Goal: Information Seeking & Learning: Learn about a topic

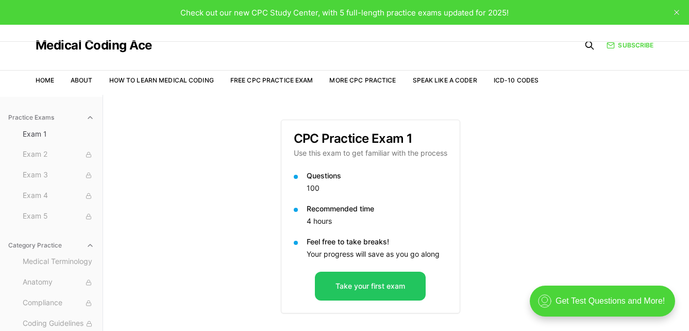
click at [149, 148] on div "Practice Exams Exam 1 Exam 2 Exam 3 Exam 4 Exam 5 Category Practice Medical Ter…" at bounding box center [344, 260] width 689 height 331
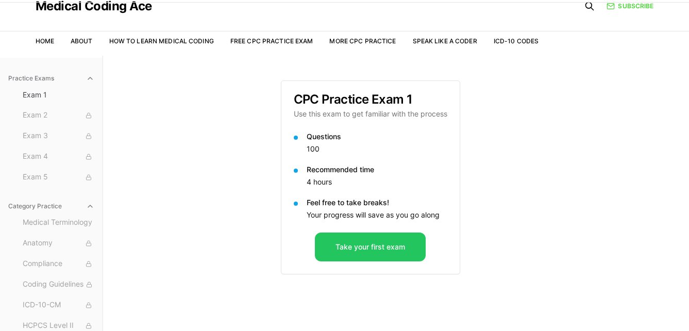
scroll to position [41, 0]
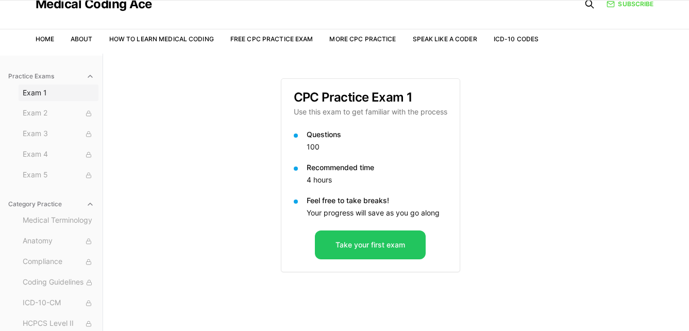
click at [43, 92] on span "Exam 1" at bounding box center [59, 93] width 72 height 10
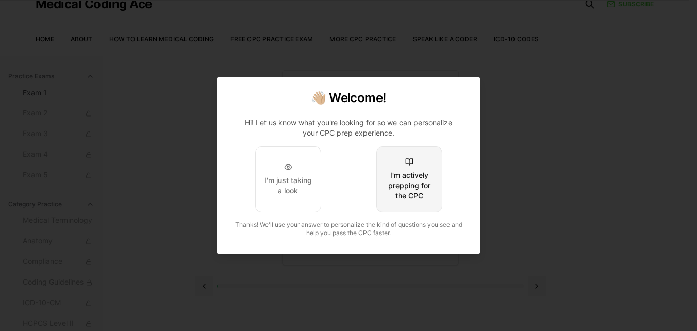
click at [414, 158] on button "I'm actively prepping for the CPC" at bounding box center [409, 179] width 66 height 66
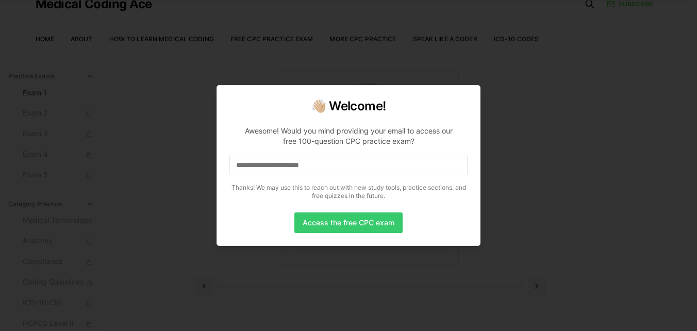
click at [349, 225] on button "Access the free CPC exam" at bounding box center [348, 222] width 108 height 21
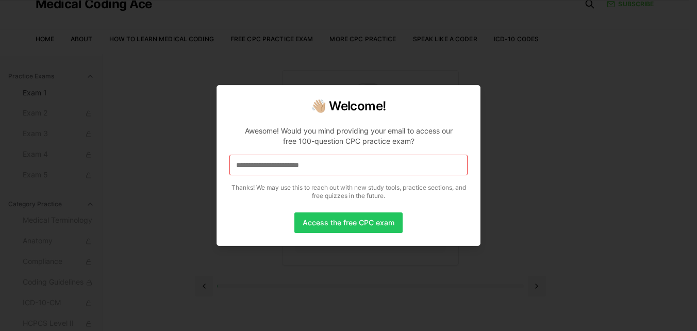
click at [339, 167] on input at bounding box center [348, 165] width 238 height 21
click at [349, 222] on button "Access the free CPC exam" at bounding box center [348, 222] width 108 height 21
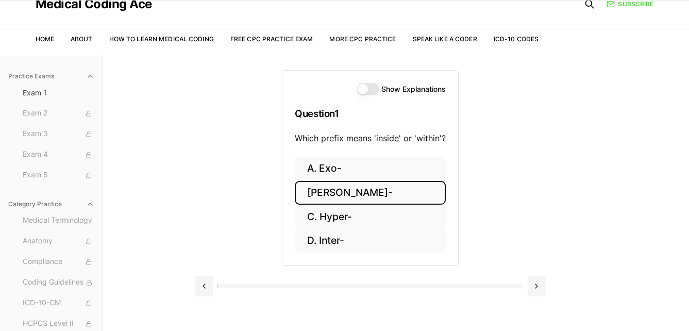
click at [339, 187] on button "[PERSON_NAME]-" at bounding box center [370, 193] width 151 height 24
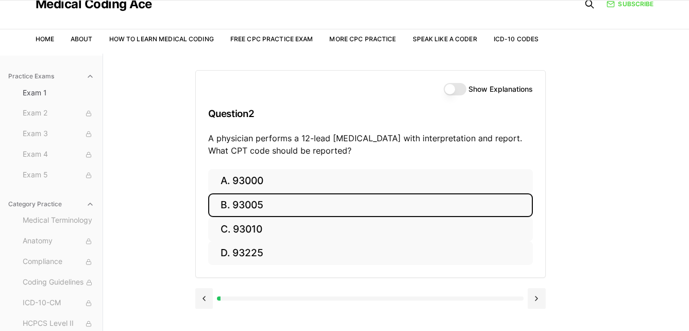
click at [338, 193] on button "B. 93005" at bounding box center [370, 205] width 325 height 24
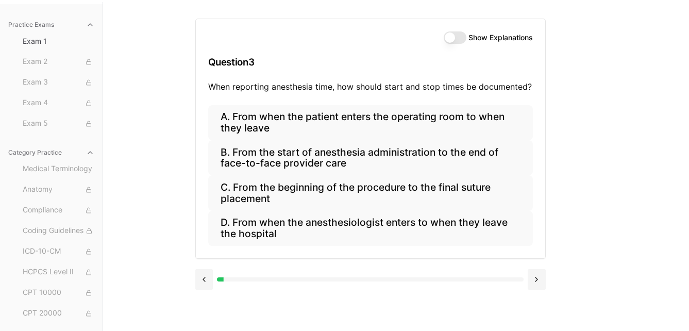
scroll to position [95, 0]
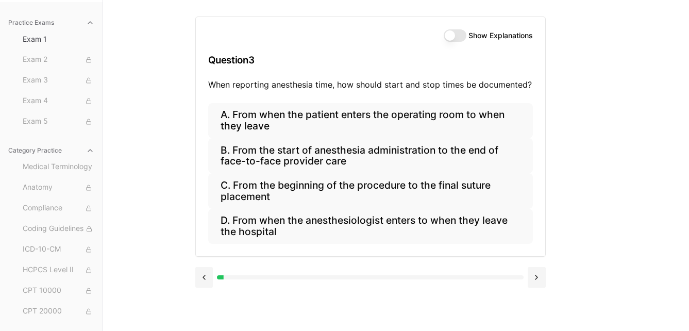
click at [223, 279] on div at bounding box center [70, 277] width 306 height 4
click at [205, 276] on button at bounding box center [204, 277] width 18 height 21
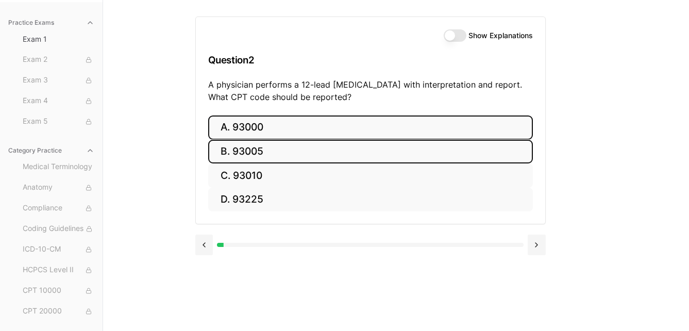
click at [274, 125] on button "A. 93000" at bounding box center [370, 128] width 325 height 24
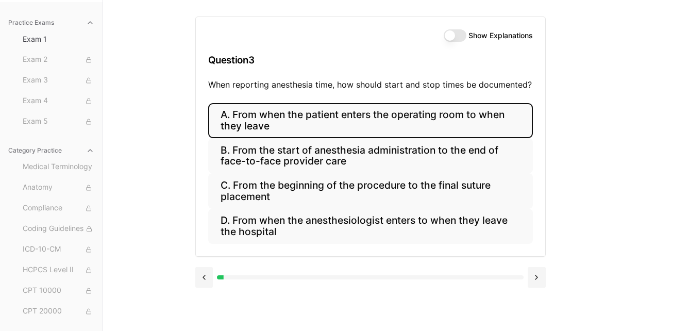
click at [273, 135] on button "A. From when the patient enters the operating room to when they leave" at bounding box center [370, 120] width 325 height 35
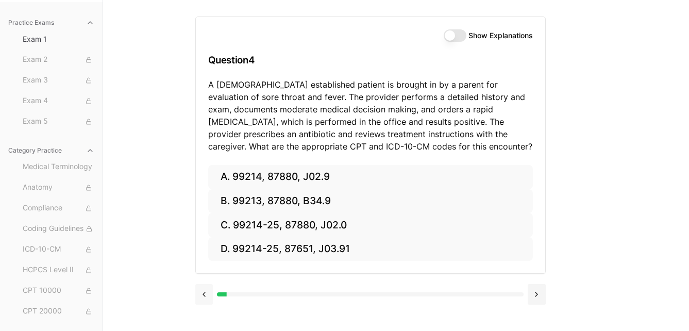
click at [205, 290] on button at bounding box center [204, 294] width 18 height 21
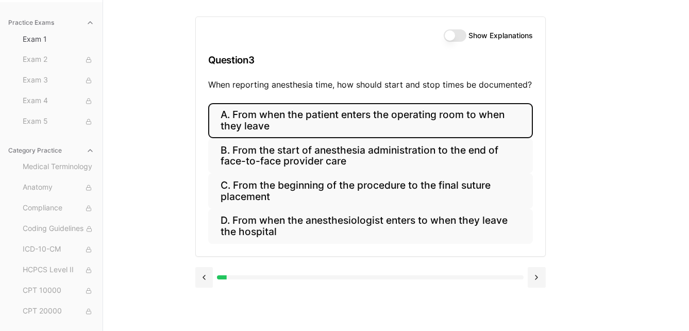
click at [318, 127] on button "A. From when the patient enters the operating room to when they leave" at bounding box center [370, 120] width 325 height 35
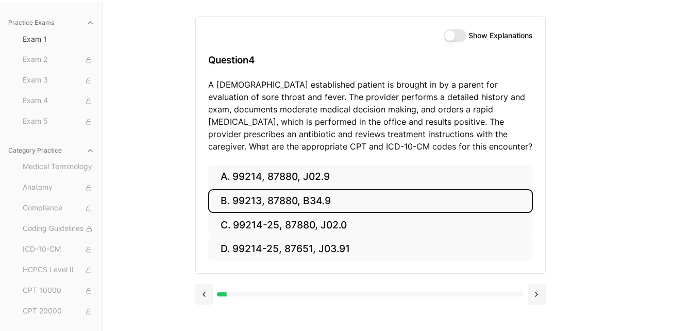
click at [259, 196] on button "B. 99213, 87880, B34.9" at bounding box center [370, 201] width 325 height 24
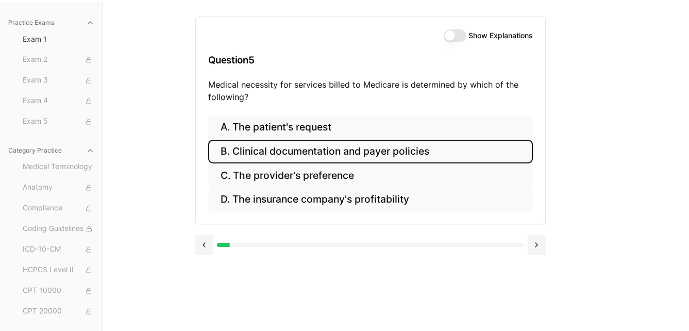
click at [292, 153] on button "B. Clinical documentation and payer policies" at bounding box center [370, 152] width 325 height 24
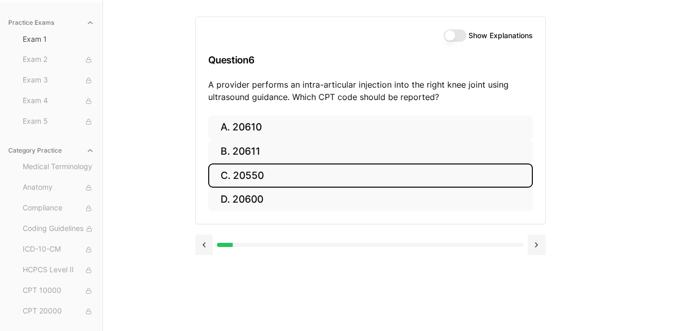
click at [288, 171] on button "C. 20550" at bounding box center [370, 175] width 325 height 24
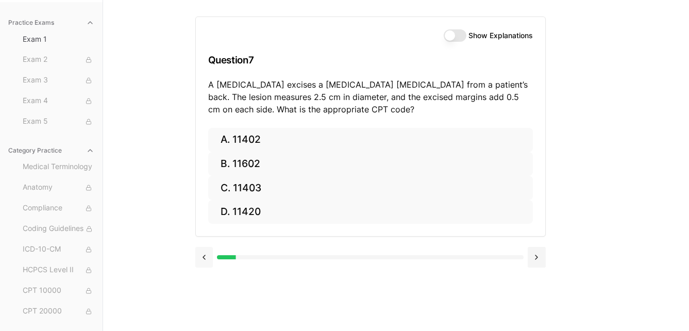
click at [204, 255] on button at bounding box center [204, 257] width 18 height 21
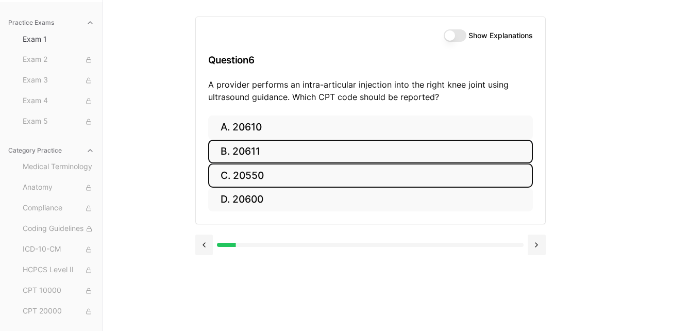
click at [256, 150] on button "B. 20611" at bounding box center [370, 152] width 325 height 24
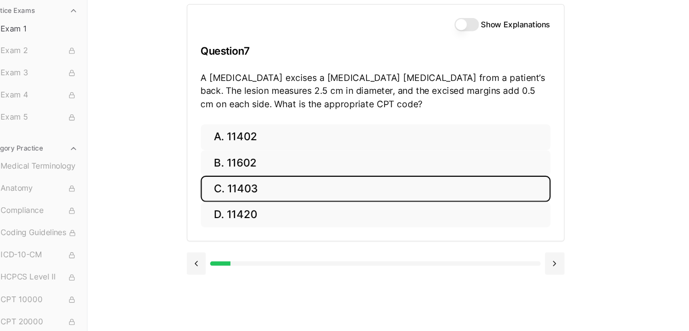
click at [290, 187] on button "C. 11403" at bounding box center [370, 188] width 325 height 24
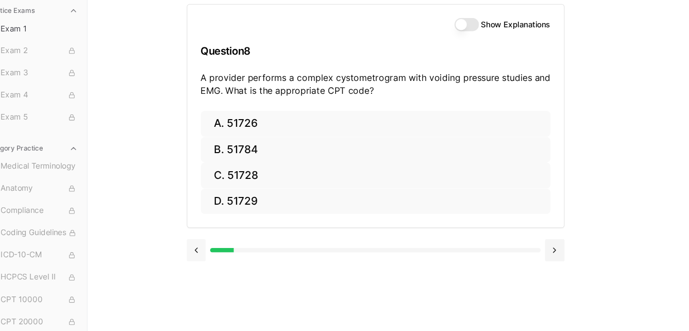
click at [203, 243] on button at bounding box center [204, 245] width 18 height 21
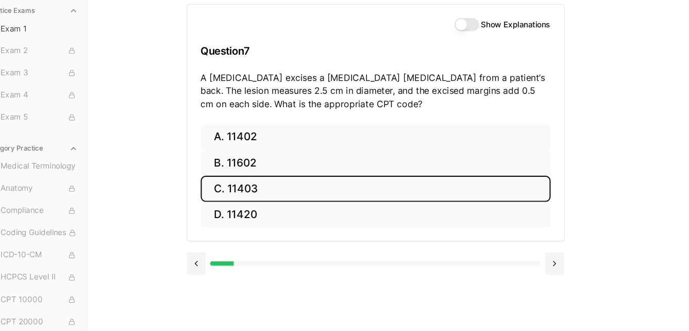
click at [274, 187] on button "C. 11403" at bounding box center [370, 188] width 325 height 24
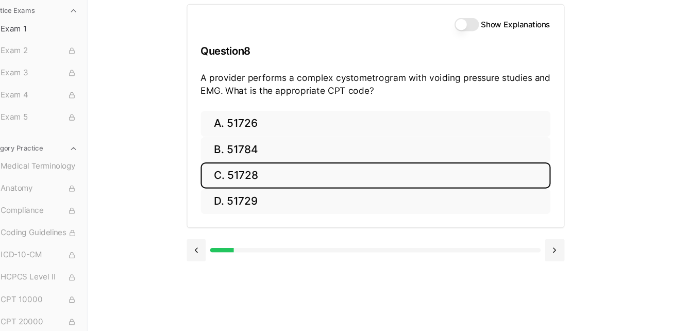
click at [269, 171] on button "C. 51728" at bounding box center [370, 175] width 325 height 24
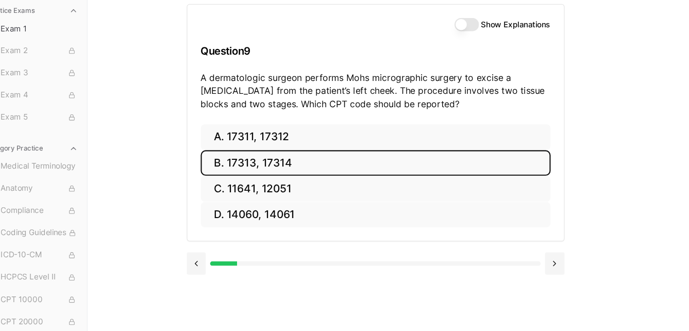
click at [269, 171] on button "B. 17313, 17314" at bounding box center [370, 164] width 325 height 24
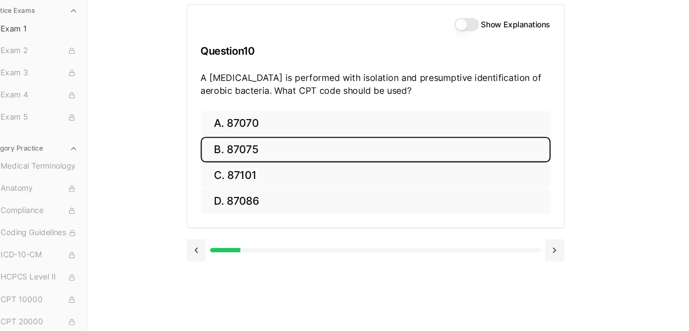
click at [264, 154] on button "B. 87075" at bounding box center [370, 152] width 325 height 24
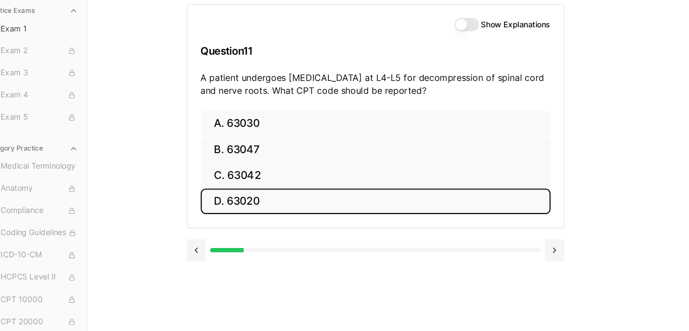
click at [258, 192] on button "D. 63020" at bounding box center [370, 200] width 325 height 24
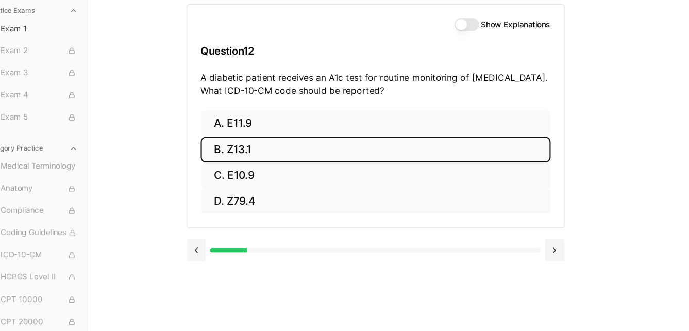
click at [264, 150] on button "B. Z13.1" at bounding box center [370, 152] width 325 height 24
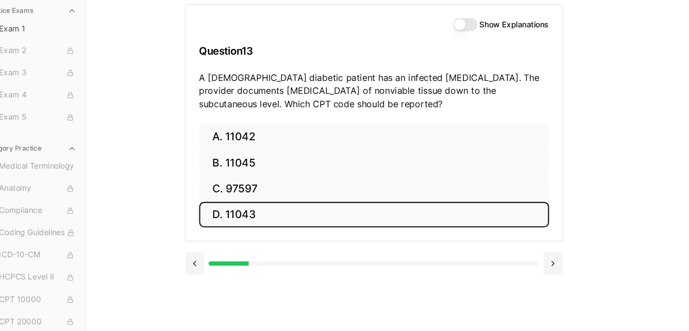
click at [258, 204] on button "D. 11043" at bounding box center [370, 212] width 325 height 24
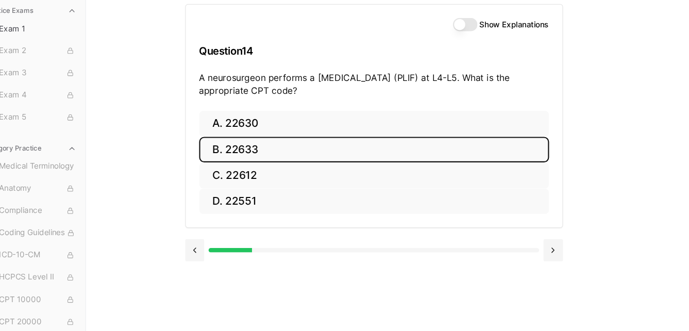
click at [255, 152] on button "B. 22633" at bounding box center [370, 152] width 325 height 24
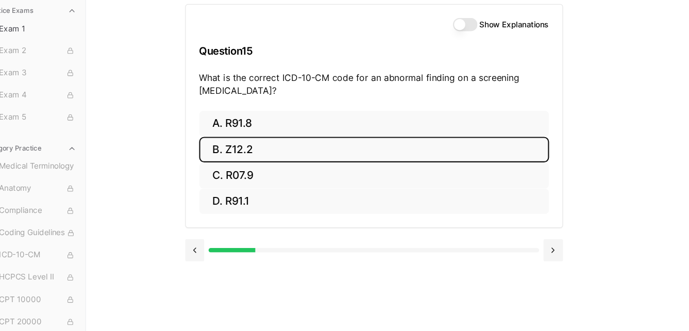
click at [279, 156] on button "B. Z12.2" at bounding box center [370, 152] width 325 height 24
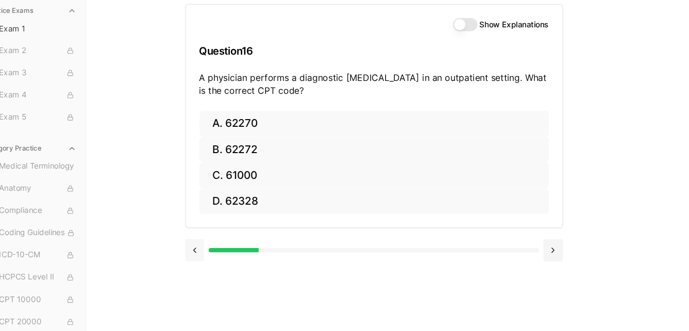
drag, startPoint x: 320, startPoint y: 161, endPoint x: 202, endPoint y: 245, distance: 145.0
click at [202, 245] on button at bounding box center [204, 245] width 18 height 21
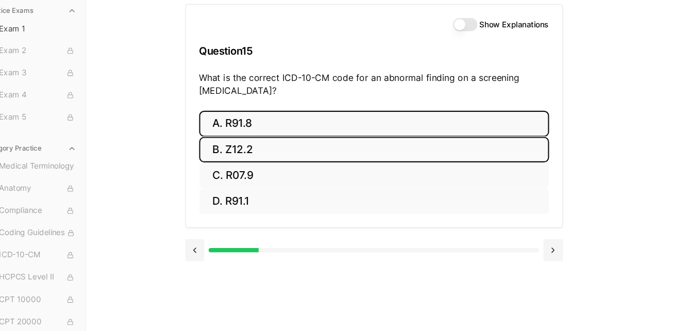
click at [253, 121] on button "A. R91.8" at bounding box center [370, 128] width 325 height 24
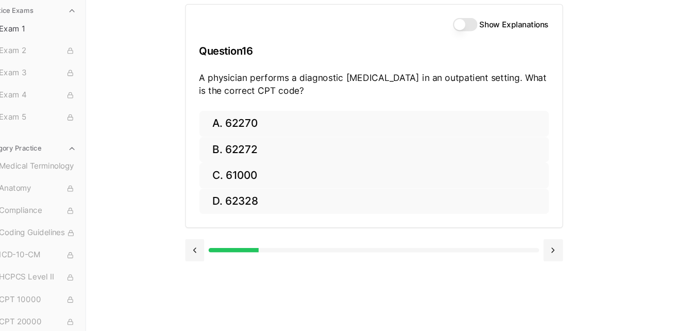
click at [237, 298] on div "Show Explanations Question 16 A physician performs a diagnostic [MEDICAL_DATA] …" at bounding box center [396, 165] width 402 height 331
click at [453, 32] on button "Show Explanations" at bounding box center [455, 35] width 23 height 12
click at [607, 219] on div "Practice Exams Exam 1 Exam 2 Exam 3 Exam 4 Exam 5 Category Practice Medical Ter…" at bounding box center [344, 165] width 689 height 331
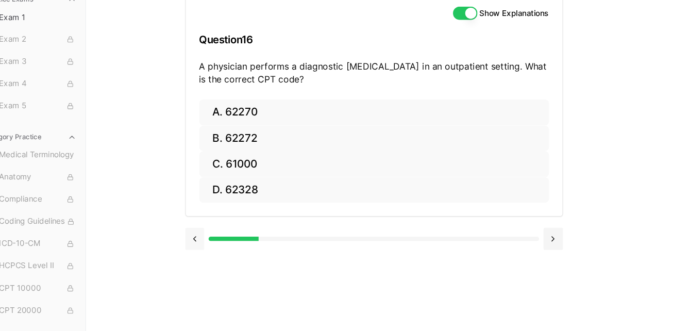
click at [204, 245] on button at bounding box center [204, 245] width 18 height 21
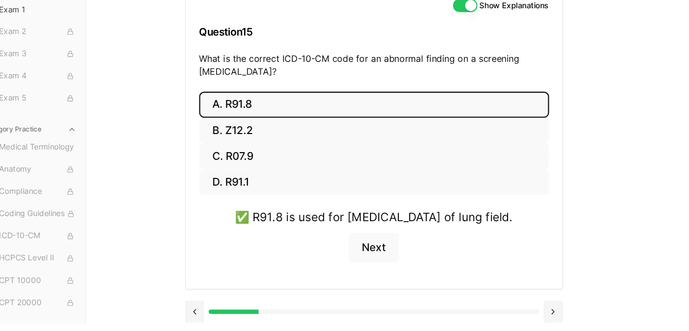
scroll to position [119, 0]
click at [205, 308] on button at bounding box center [204, 312] width 18 height 21
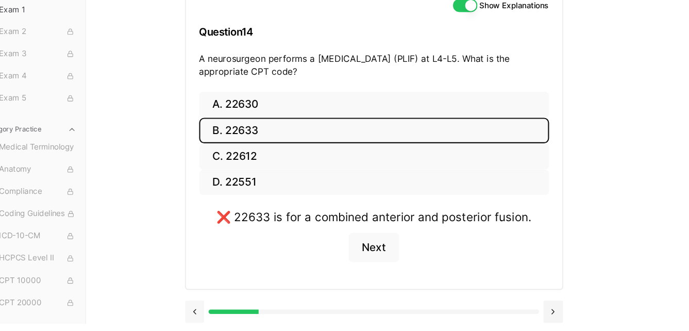
click at [205, 308] on button at bounding box center [204, 312] width 18 height 21
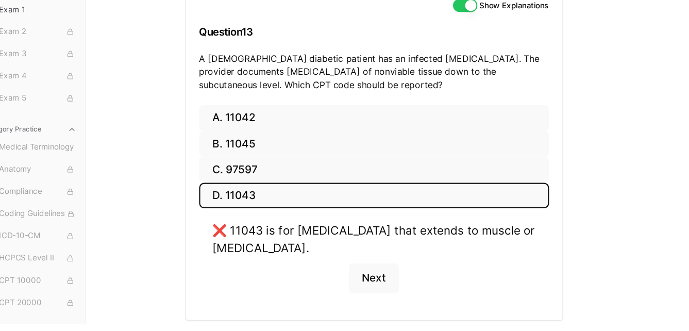
scroll to position [119, 0]
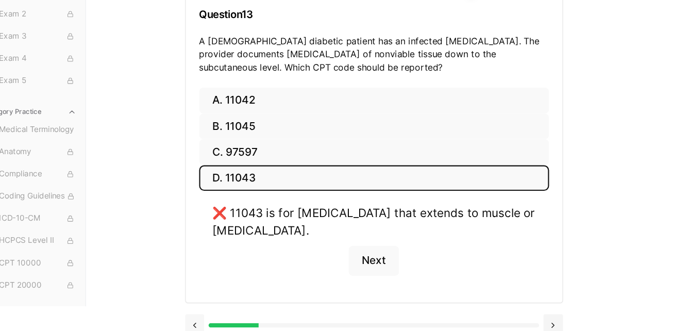
click at [205, 308] on div at bounding box center [370, 323] width 351 height 39
click at [203, 324] on button at bounding box center [204, 325] width 18 height 21
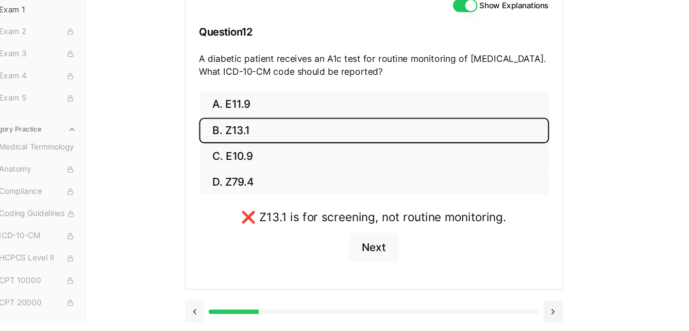
click at [203, 324] on div at bounding box center [370, 311] width 351 height 39
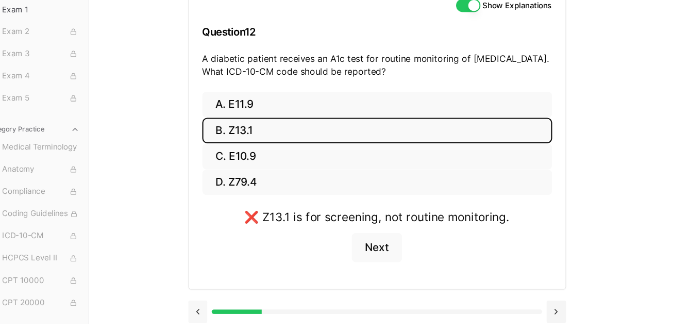
click at [204, 311] on button at bounding box center [204, 312] width 18 height 21
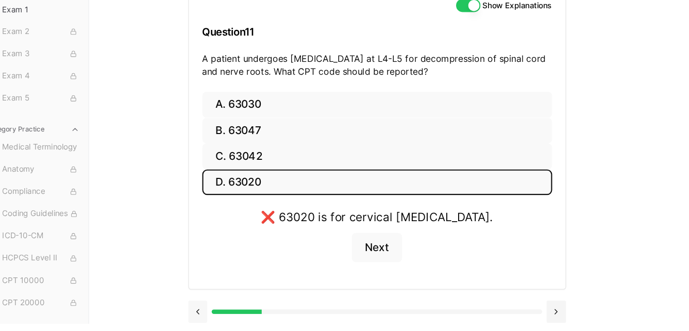
click at [204, 311] on button at bounding box center [204, 312] width 18 height 21
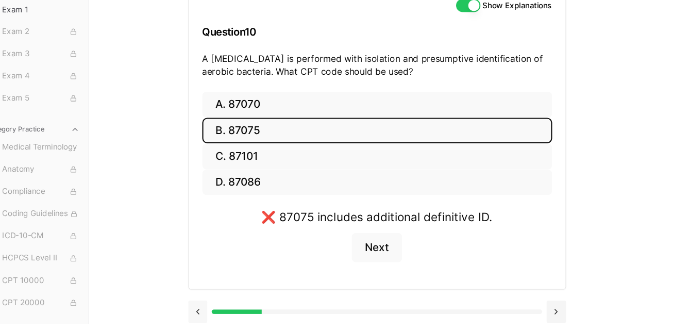
click at [204, 311] on button at bounding box center [204, 312] width 18 height 21
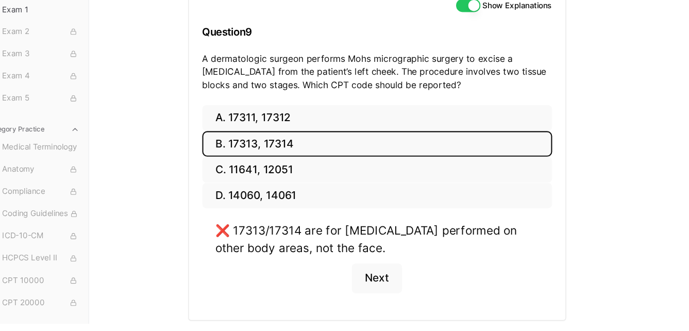
click at [204, 311] on div "A. 17311, 17312 B. 17313, 17314 C. 11641, 12051 D. 14060, 14061 ❌ 17313/17314 a…" at bounding box center [371, 221] width 350 height 200
drag, startPoint x: 248, startPoint y: 246, endPoint x: 246, endPoint y: 252, distance: 5.9
click at [246, 252] on div "❌ 17313/17314 are for [MEDICAL_DATA] performed on other body areas, not the fac…" at bounding box center [371, 245] width 300 height 32
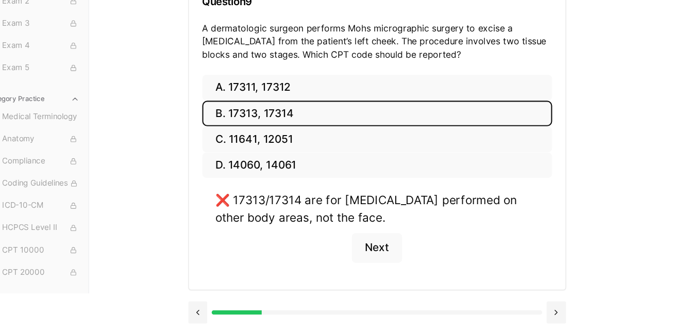
scroll to position [131, 0]
click at [207, 310] on button at bounding box center [204, 312] width 18 height 21
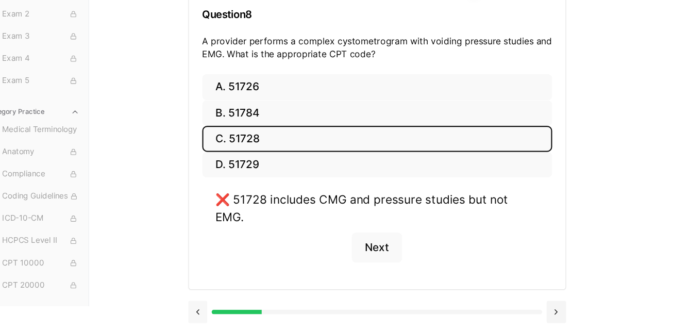
scroll to position [102, 0]
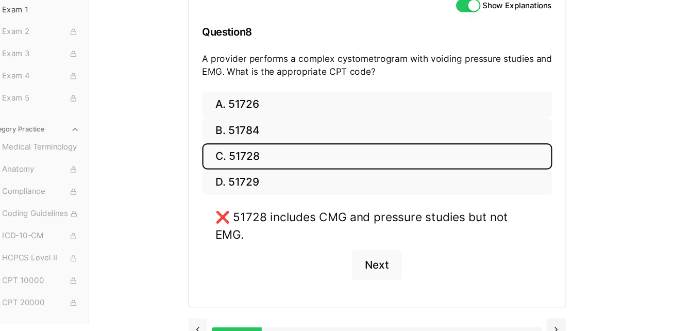
click at [207, 319] on button at bounding box center [204, 329] width 18 height 21
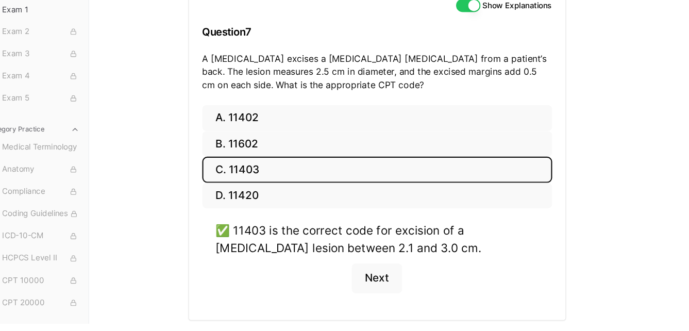
scroll to position [131, 0]
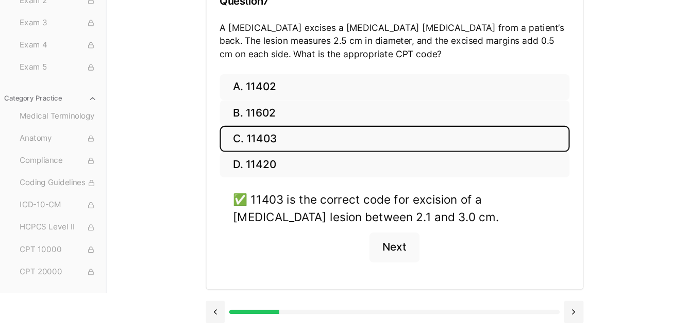
click at [137, 314] on div "Practice Exams Exam 1 Exam 2 Exam 3 Exam 4 Exam 5 Category Practice Medical Ter…" at bounding box center [344, 178] width 689 height 305
click at [203, 315] on button at bounding box center [204, 312] width 18 height 21
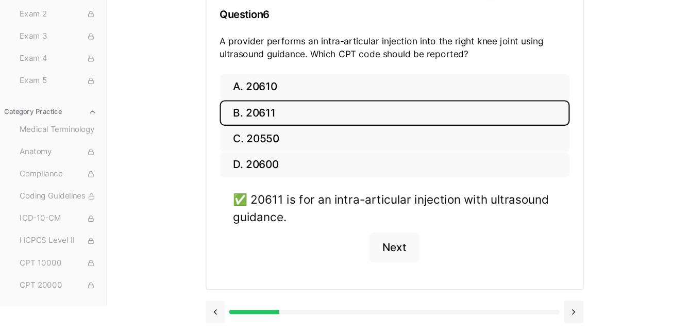
click at [203, 315] on button at bounding box center [204, 312] width 18 height 21
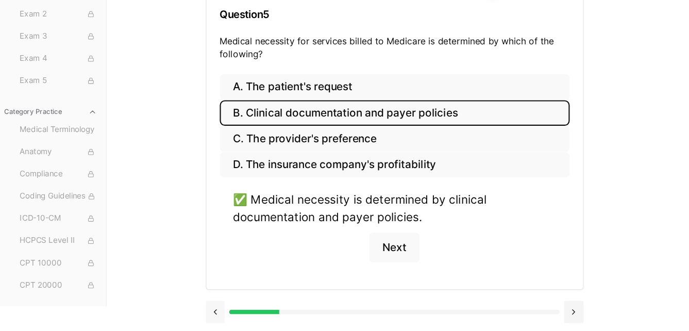
click at [203, 315] on button at bounding box center [204, 312] width 18 height 21
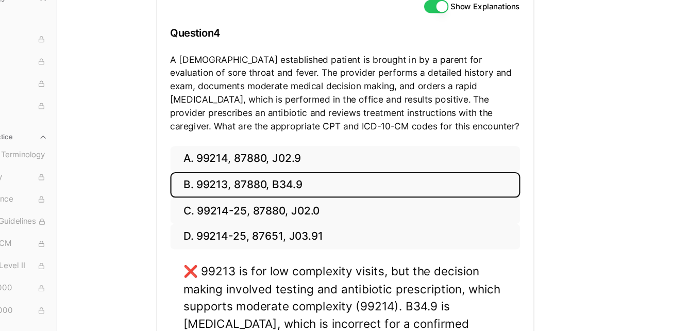
scroll to position [116, 0]
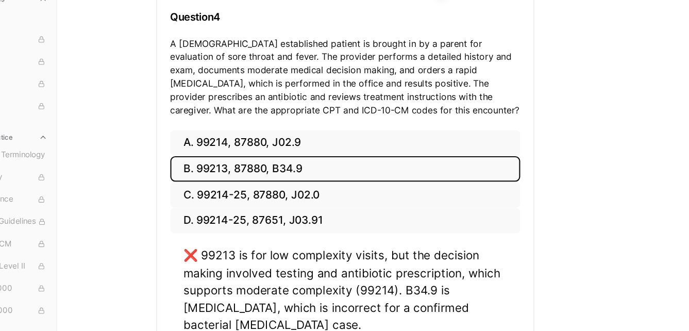
click at [322, 36] on h3 "Question 4" at bounding box center [370, 39] width 325 height 30
